Goal: Task Accomplishment & Management: Use online tool/utility

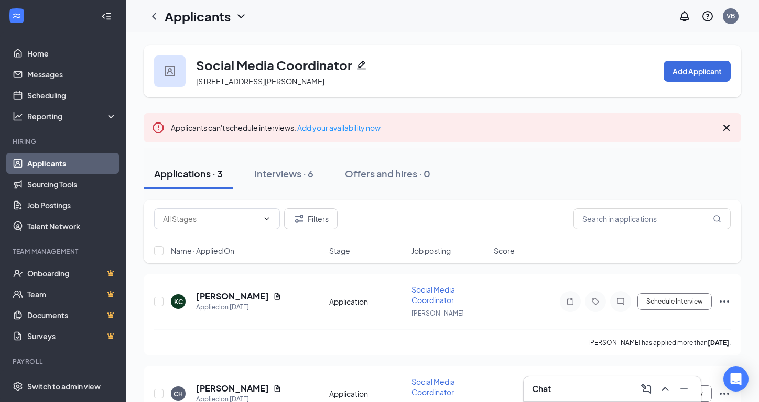
scroll to position [11, 0]
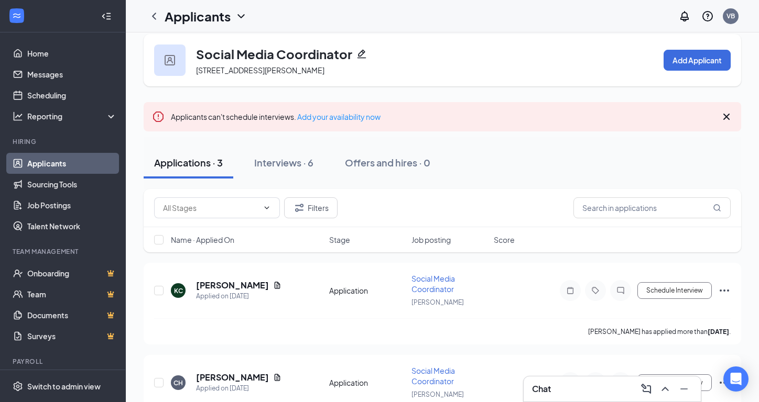
click at [560, 396] on div "Chat" at bounding box center [612, 389] width 160 height 17
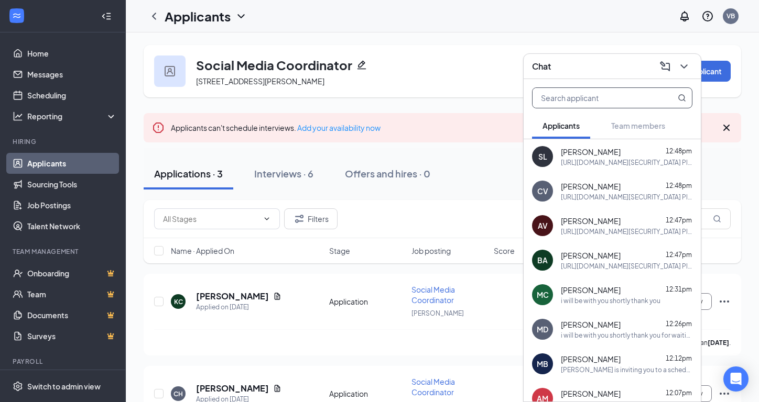
scroll to position [0, 0]
click at [689, 66] on icon "ChevronDown" at bounding box center [684, 66] width 13 height 13
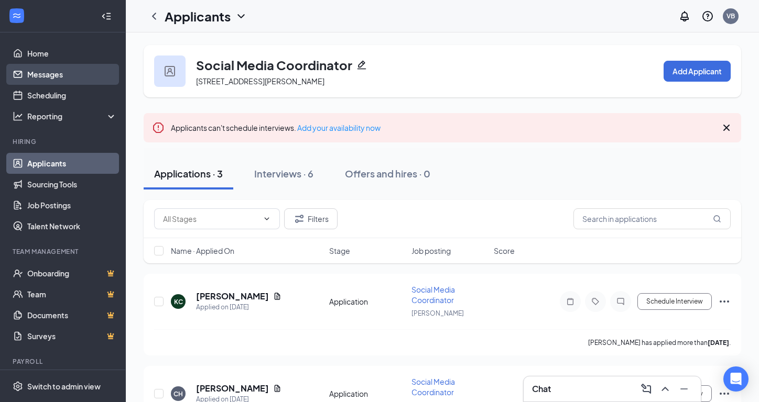
click at [55, 81] on link "Messages" at bounding box center [72, 74] width 90 height 21
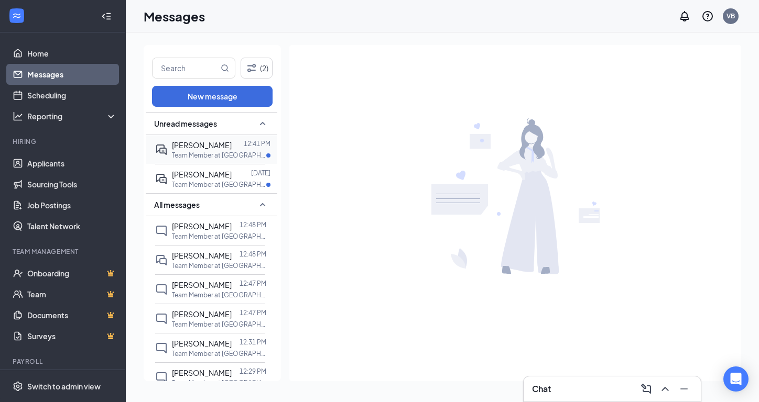
click at [218, 151] on p "Team Member at [GEOGRAPHIC_DATA]" at bounding box center [219, 155] width 94 height 9
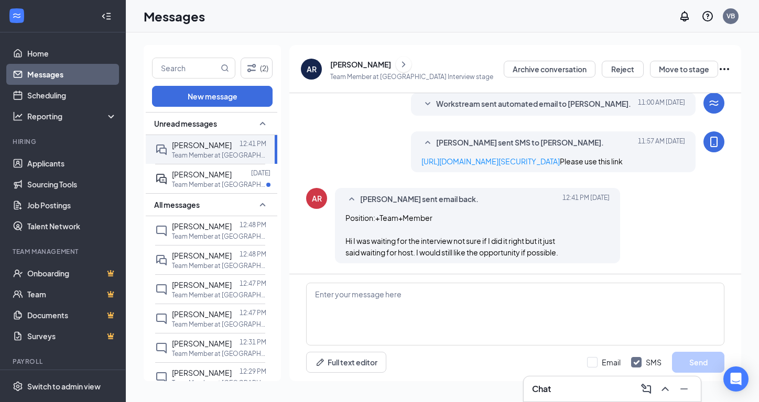
scroll to position [450, 0]
click at [219, 183] on p "Team Member at [GEOGRAPHIC_DATA]" at bounding box center [219, 184] width 94 height 9
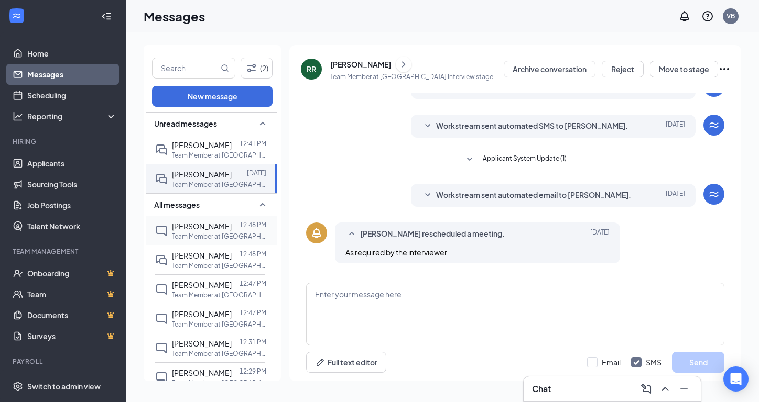
scroll to position [233, 0]
click at [194, 236] on p "Team Member at [GEOGRAPHIC_DATA]" at bounding box center [219, 236] width 94 height 9
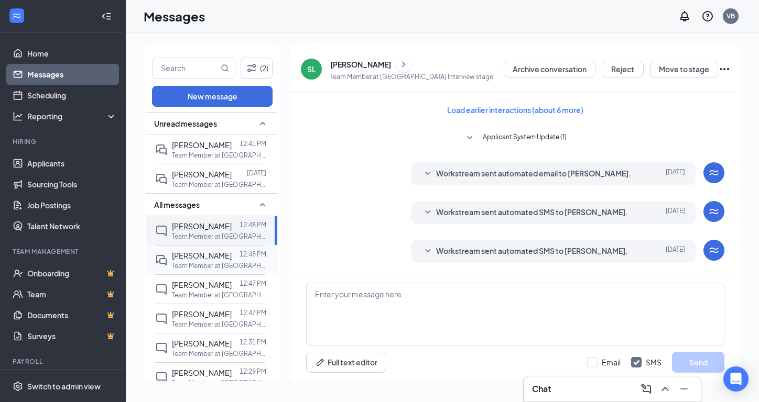
scroll to position [389, 0]
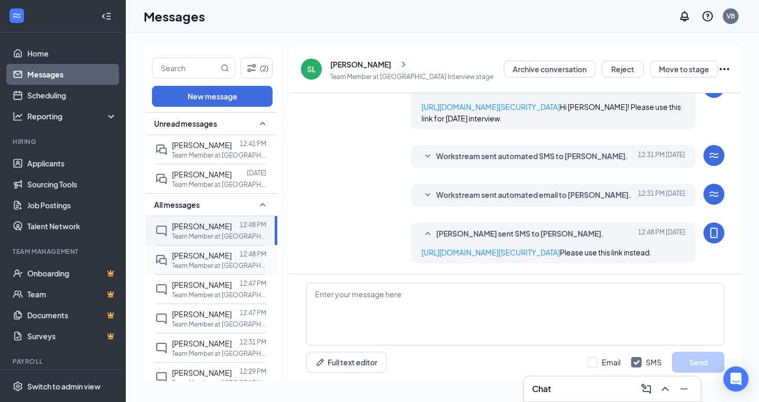
click at [196, 260] on div "[PERSON_NAME]" at bounding box center [202, 256] width 60 height 12
click at [205, 288] on span "[PERSON_NAME]" at bounding box center [202, 284] width 60 height 9
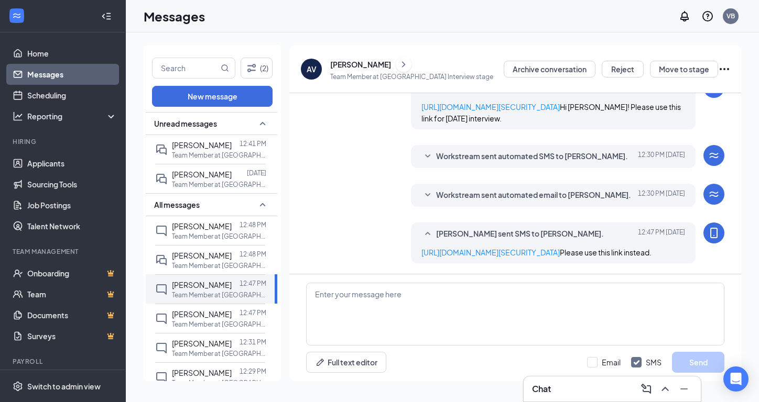
scroll to position [389, 0]
click at [66, 52] on link "Home" at bounding box center [72, 53] width 90 height 21
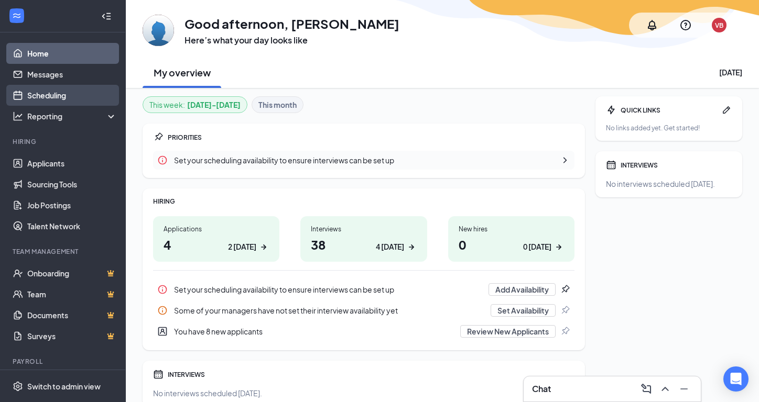
click at [63, 95] on link "Scheduling" at bounding box center [72, 95] width 90 height 21
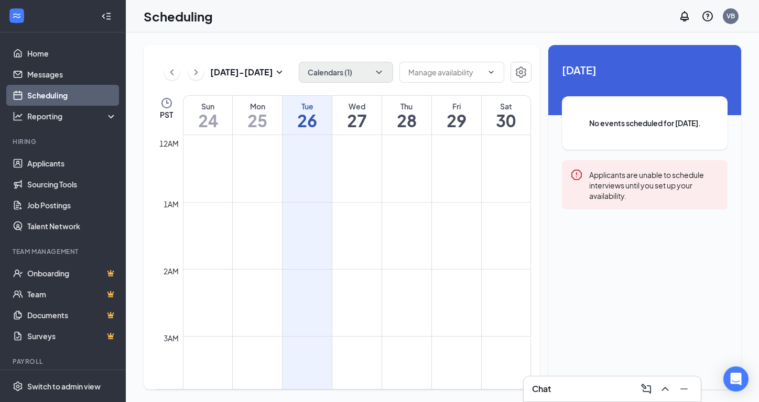
click at [383, 77] on icon "ChevronDown" at bounding box center [379, 72] width 10 height 10
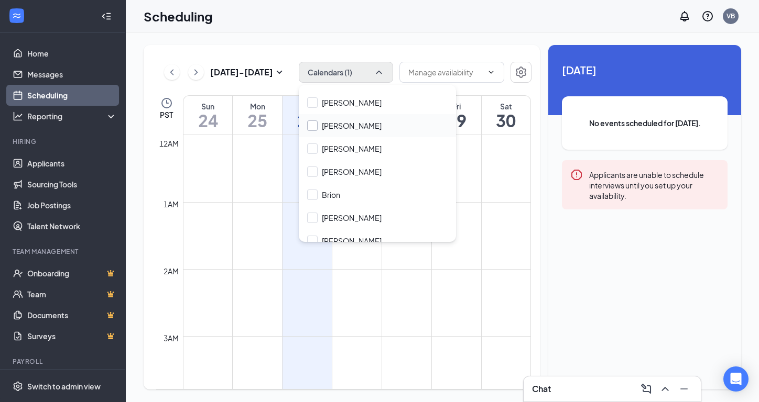
scroll to position [132, 0]
click at [310, 170] on input "[PERSON_NAME]" at bounding box center [344, 172] width 74 height 10
checkbox input "true"
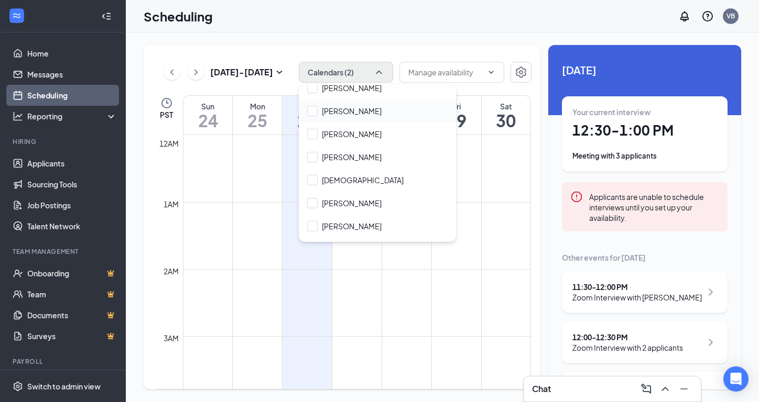
scroll to position [230, 0]
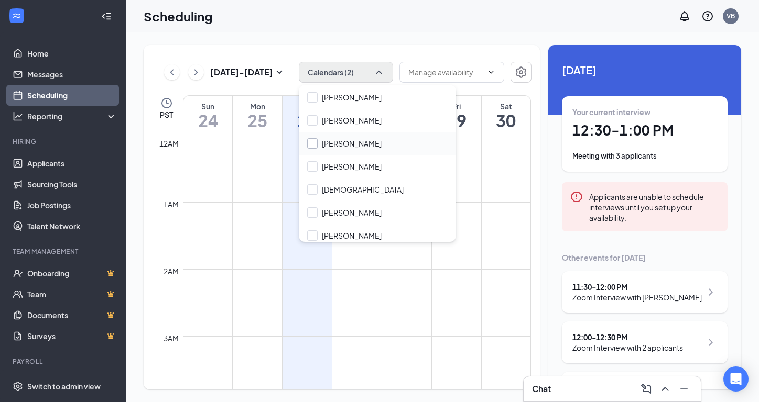
click at [311, 142] on input "[PERSON_NAME]" at bounding box center [344, 143] width 74 height 10
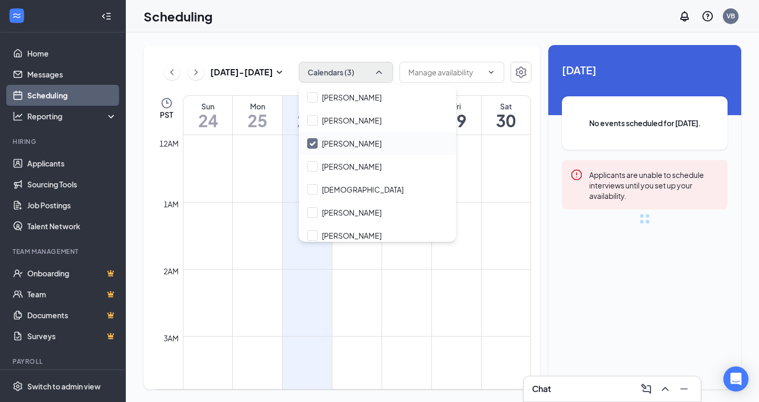
checkbox input "true"
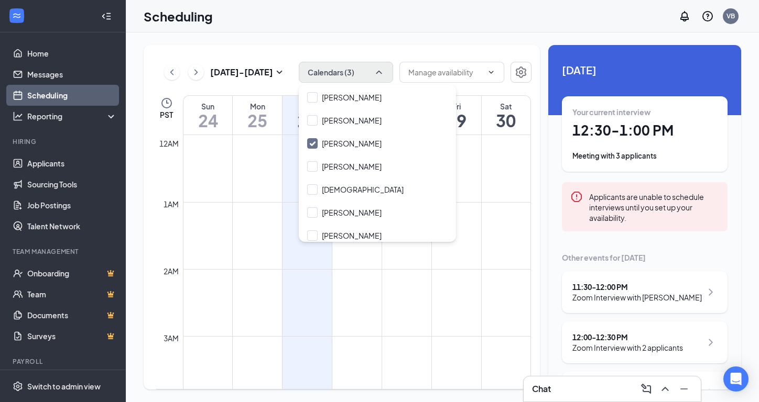
click at [372, 68] on button "Calendars (3)" at bounding box center [346, 72] width 94 height 21
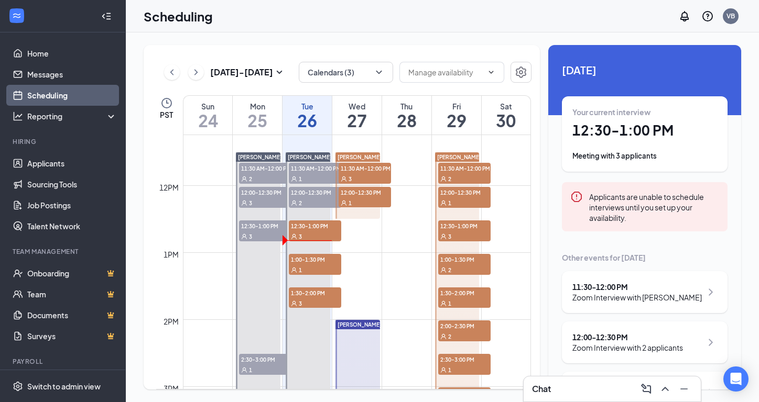
scroll to position [750, 0]
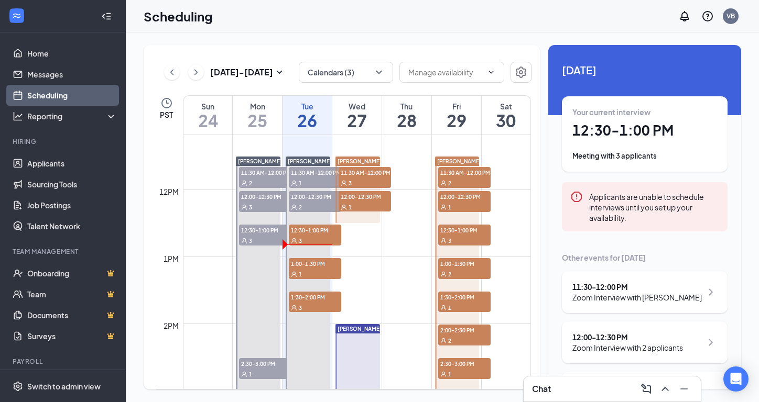
click at [475, 175] on span "11:30 AM-12:00 PM" at bounding box center [464, 172] width 52 height 10
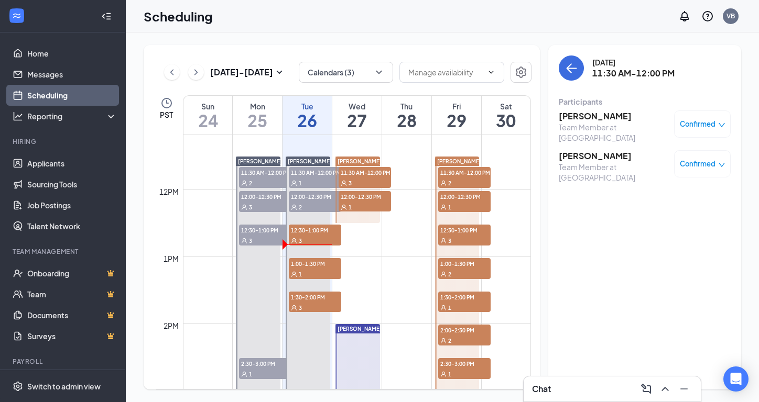
click at [469, 203] on div "1" at bounding box center [464, 207] width 52 height 10
click at [466, 238] on div "3" at bounding box center [464, 240] width 52 height 10
click at [462, 267] on span "1:00-1:30 PM" at bounding box center [464, 263] width 52 height 10
click at [466, 298] on span "1:30-2:00 PM" at bounding box center [464, 297] width 52 height 10
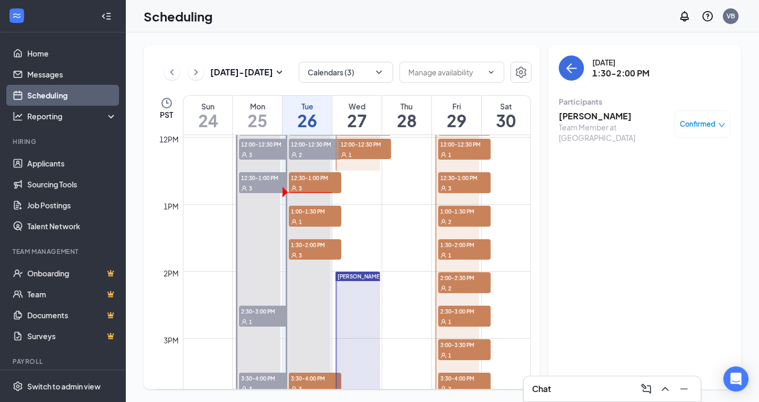
scroll to position [807, 0]
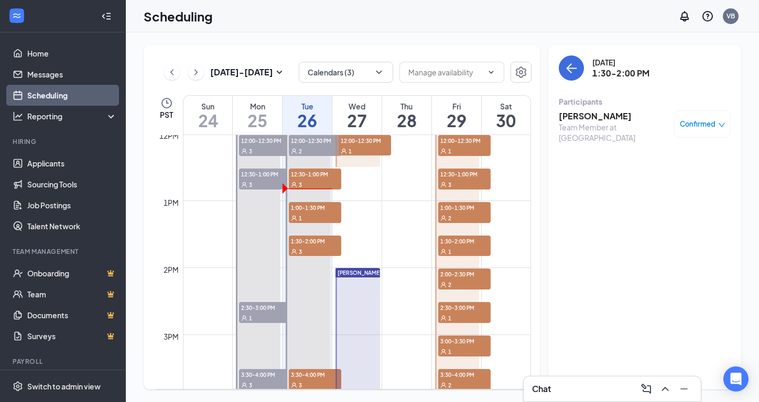
click at [461, 283] on div "2" at bounding box center [464, 284] width 52 height 10
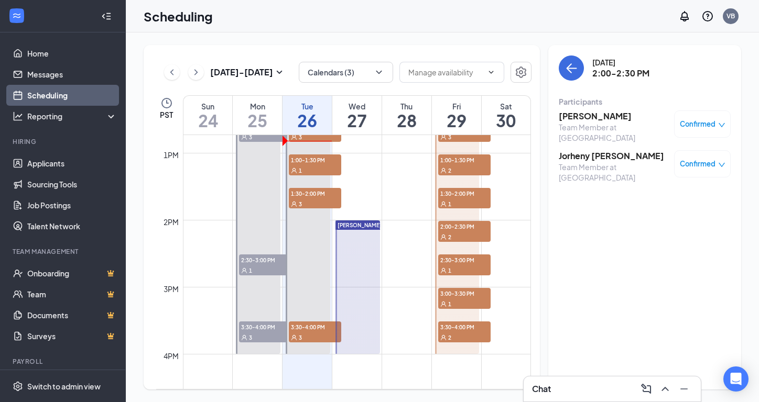
scroll to position [864, 0]
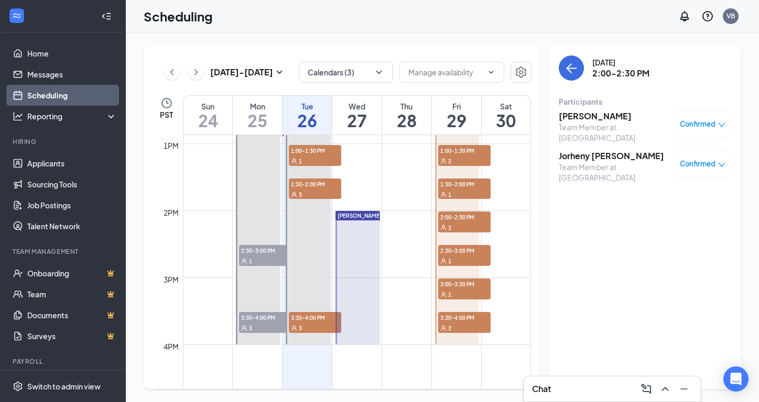
click at [454, 261] on div "1" at bounding box center [464, 261] width 52 height 10
click at [459, 285] on span "3:00-3:30 PM" at bounding box center [464, 284] width 52 height 10
click at [462, 316] on span "3:30-4:00 PM" at bounding box center [464, 317] width 52 height 10
click at [494, 39] on div "[DATE] - [DATE] Calendars (3) PST Sun 24 Mon 25 Tue 26 Wed 27 Thu 28 Fri 29 Sat…" at bounding box center [442, 217] width 633 height 370
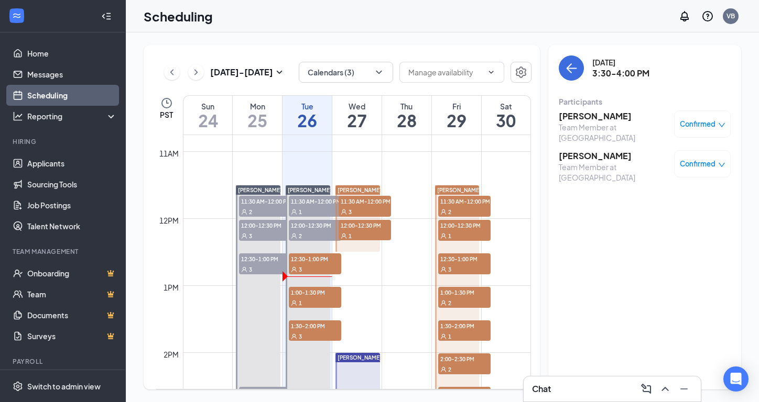
scroll to position [719, 0]
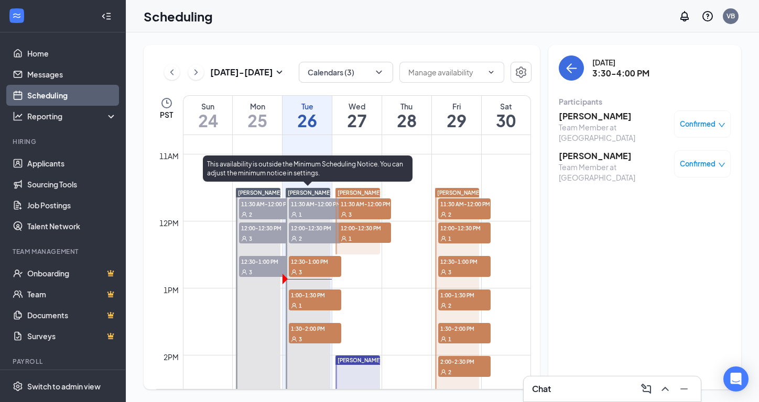
click at [311, 230] on span "12:00-12:30 PM" at bounding box center [315, 228] width 52 height 10
click at [313, 212] on div "1" at bounding box center [315, 214] width 52 height 10
